Goal: Browse casually

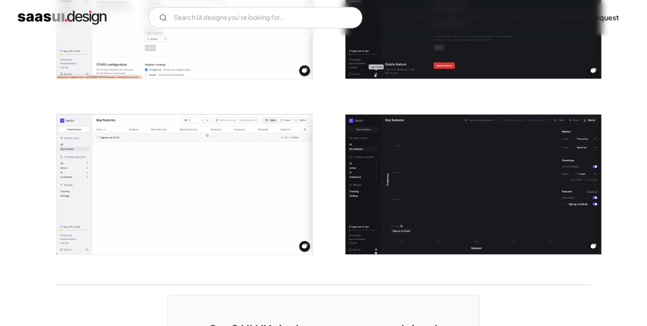
scroll to position [1675, 0]
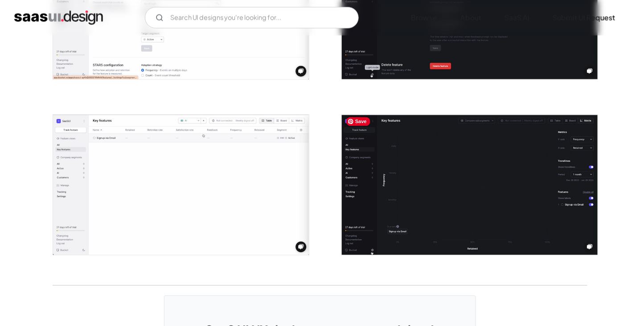
click at [375, 202] on img "open lightbox" at bounding box center [470, 185] width 256 height 140
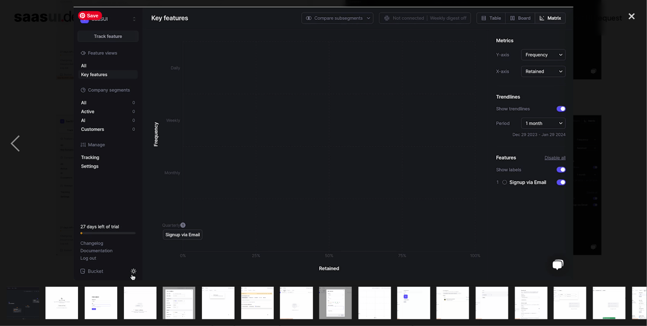
scroll to position [0, 142]
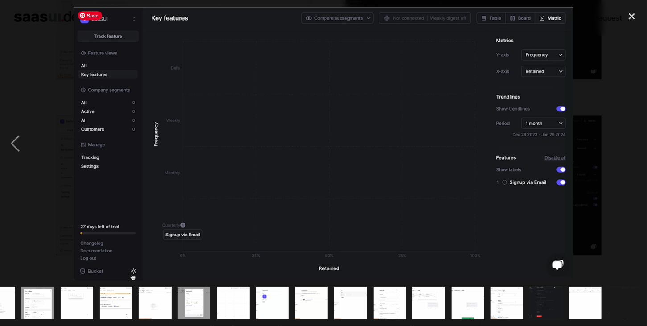
click at [415, 125] on img at bounding box center [323, 144] width 499 height 274
click at [15, 149] on div "previous image" at bounding box center [15, 144] width 30 height 274
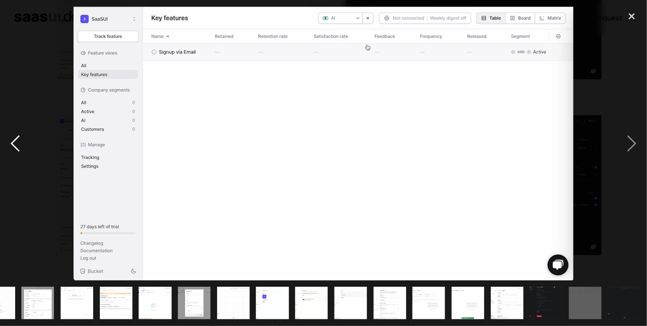
click at [15, 149] on div "previous image" at bounding box center [15, 144] width 30 height 274
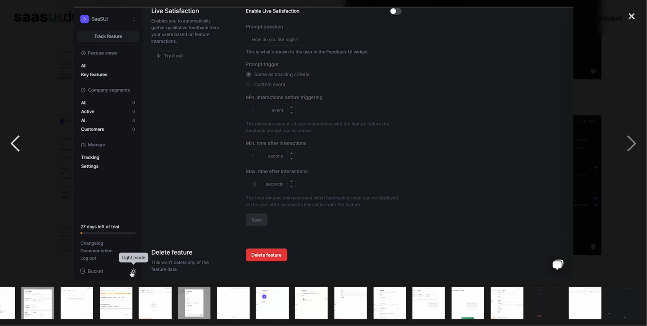
click at [13, 148] on div "previous image" at bounding box center [15, 144] width 30 height 274
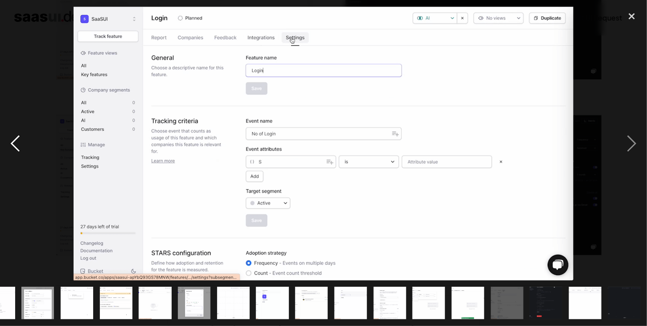
click at [12, 144] on div "previous image" at bounding box center [15, 144] width 30 height 274
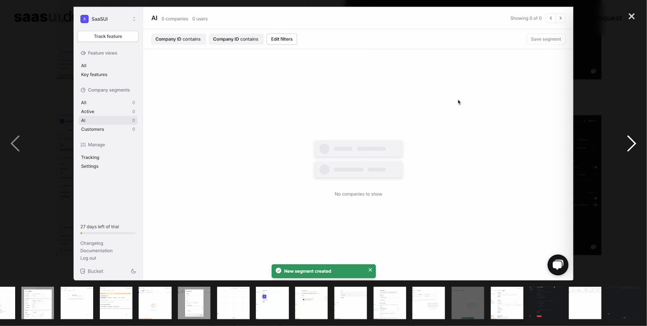
click at [634, 143] on div "next image" at bounding box center [631, 144] width 30 height 274
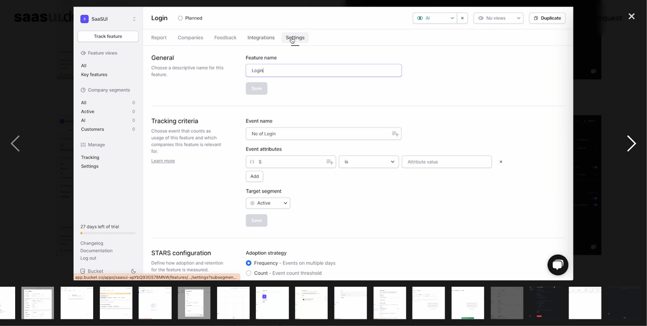
click at [634, 143] on div "next image" at bounding box center [631, 144] width 30 height 274
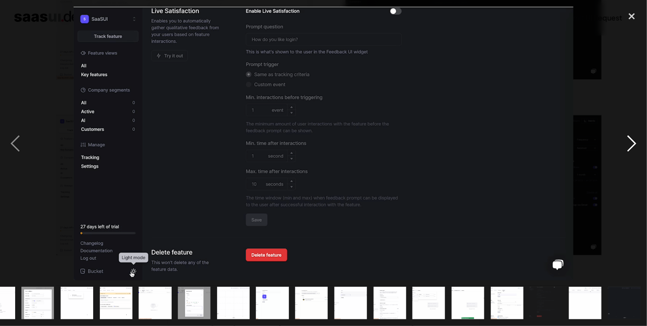
click at [634, 143] on div "next image" at bounding box center [631, 144] width 30 height 274
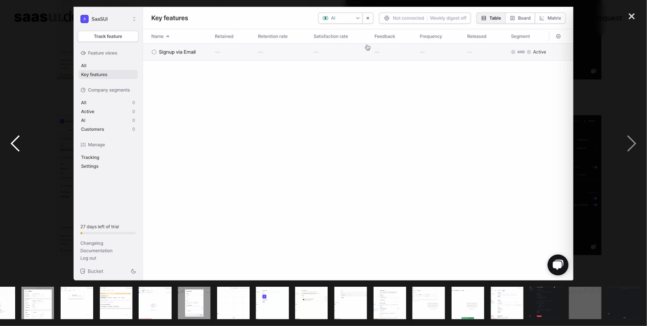
click at [13, 147] on div "previous image" at bounding box center [15, 144] width 30 height 274
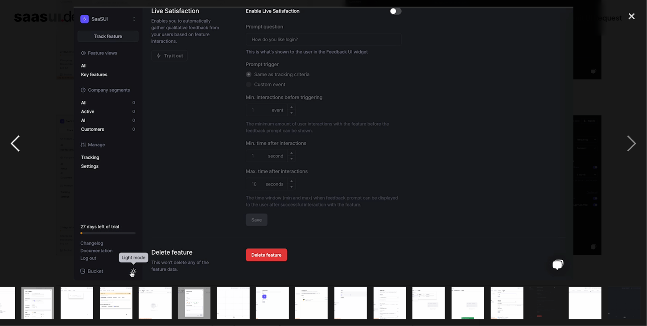
click at [13, 147] on div "previous image" at bounding box center [15, 144] width 30 height 274
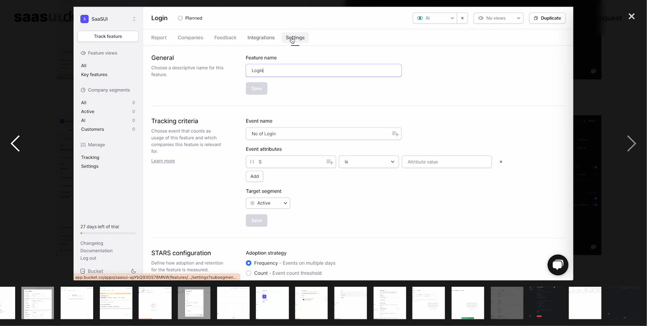
click at [13, 147] on div "previous image" at bounding box center [15, 144] width 30 height 274
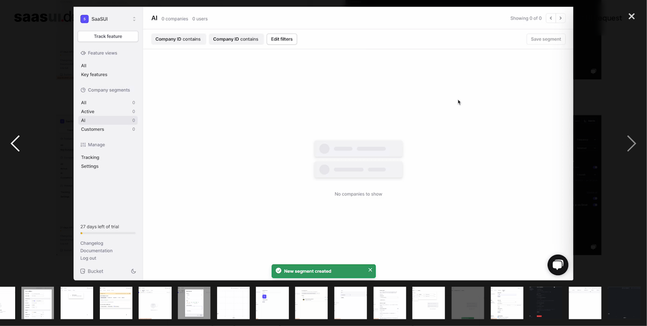
click at [13, 147] on div "previous image" at bounding box center [15, 144] width 30 height 274
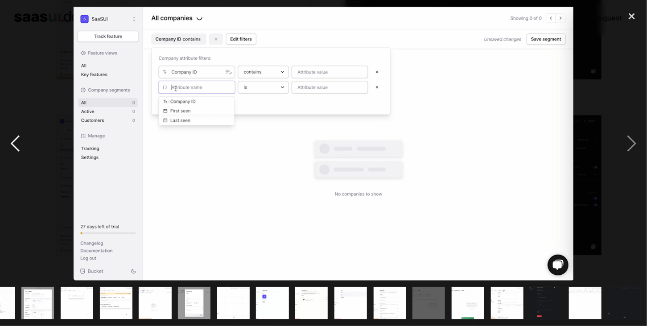
click at [13, 147] on div "previous image" at bounding box center [15, 144] width 30 height 274
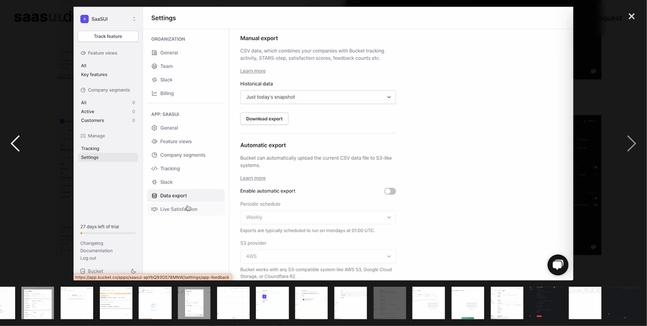
click at [13, 147] on div "previous image" at bounding box center [15, 144] width 30 height 274
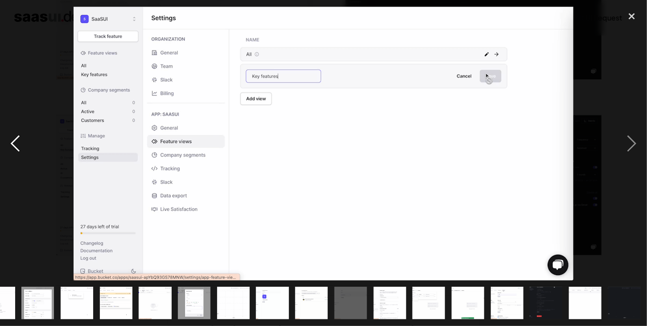
click at [13, 147] on div "previous image" at bounding box center [15, 144] width 30 height 274
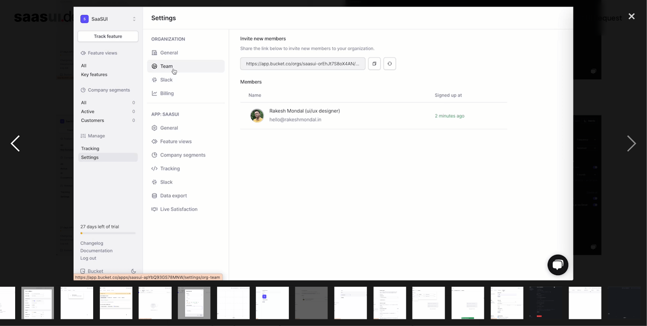
click at [13, 147] on div "previous image" at bounding box center [15, 144] width 30 height 274
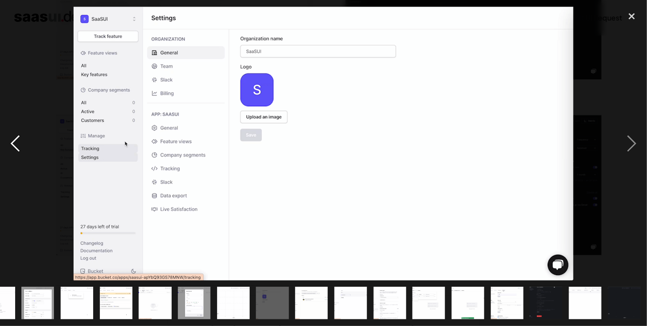
click at [13, 147] on div "previous image" at bounding box center [15, 144] width 30 height 274
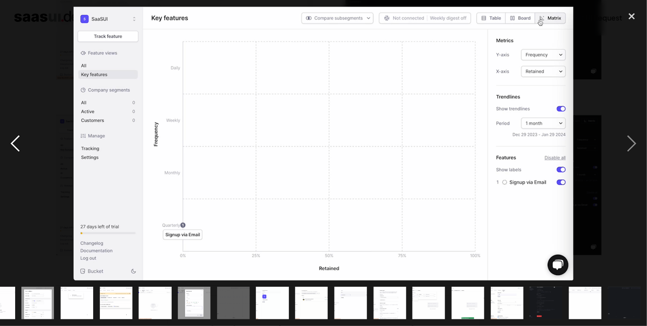
click at [13, 147] on div "previous image" at bounding box center [15, 144] width 30 height 274
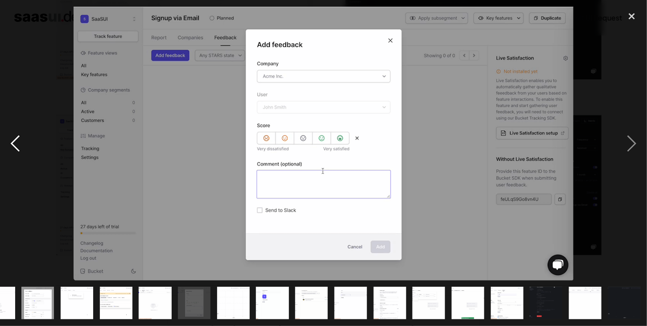
click at [13, 147] on div "previous image" at bounding box center [15, 144] width 30 height 274
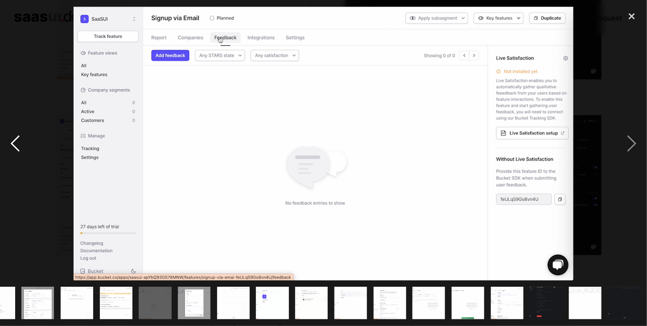
click at [13, 147] on div "previous image" at bounding box center [15, 144] width 30 height 274
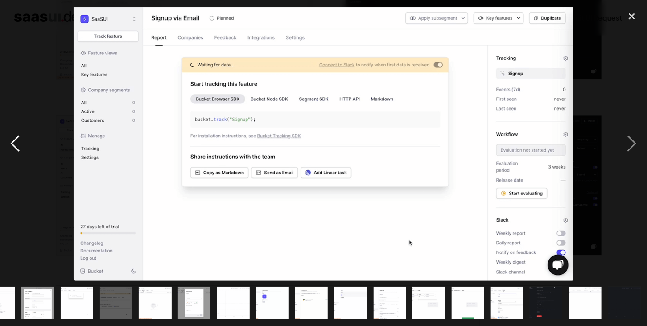
click at [13, 147] on div "previous image" at bounding box center [15, 144] width 30 height 274
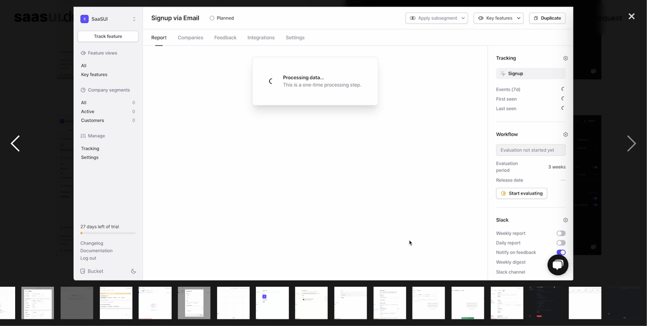
click at [16, 146] on div "previous image" at bounding box center [15, 144] width 30 height 274
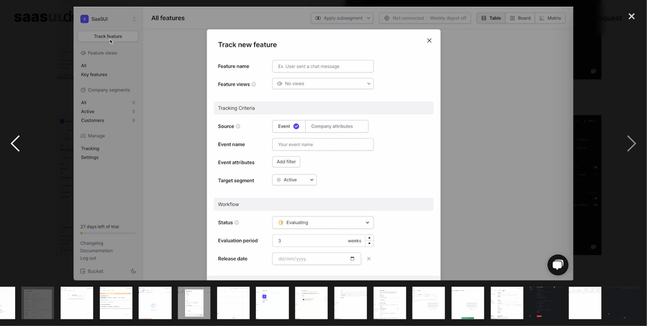
click at [16, 146] on div "previous image" at bounding box center [15, 144] width 30 height 274
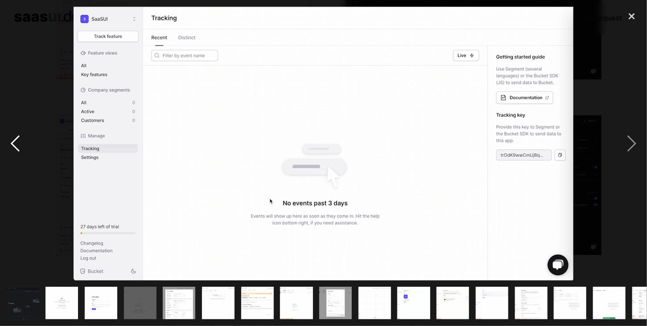
scroll to position [0, 0]
click at [16, 146] on div "previous image" at bounding box center [15, 144] width 30 height 274
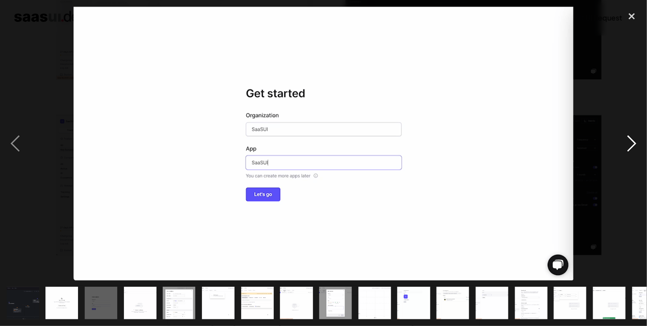
click at [634, 144] on div "next image" at bounding box center [631, 144] width 30 height 274
